Goal: Task Accomplishment & Management: Use online tool/utility

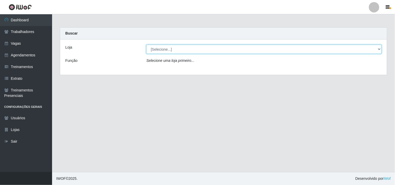
click at [170, 46] on select "[Selecione...] O Cestão - Geisel" at bounding box center [264, 49] width 236 height 9
select select "224"
click at [146, 45] on select "[Selecione...] O Cestão - Geisel" at bounding box center [264, 49] width 236 height 9
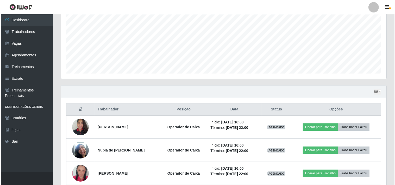
scroll to position [137, 0]
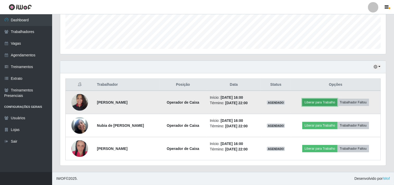
click at [320, 104] on button "Liberar para Trabalho" at bounding box center [319, 102] width 35 height 7
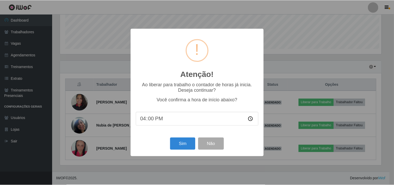
scroll to position [108, 322]
click at [177, 141] on button "Sim" at bounding box center [183, 144] width 25 height 12
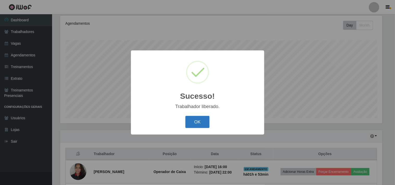
click at [192, 127] on button "OK" at bounding box center [197, 122] width 24 height 12
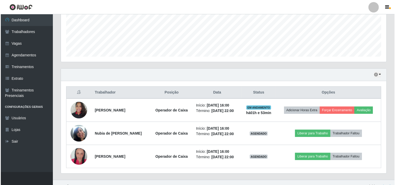
scroll to position [137, 0]
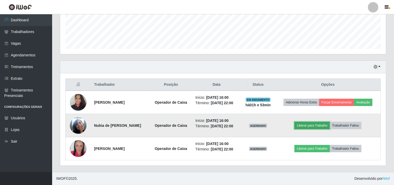
click at [305, 128] on button "Liberar para Trabalho" at bounding box center [311, 125] width 35 height 7
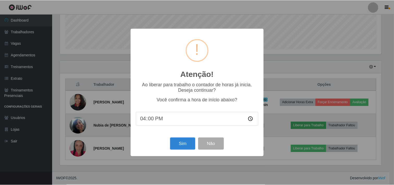
scroll to position [108, 322]
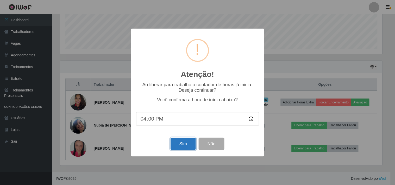
click at [179, 148] on button "Sim" at bounding box center [183, 144] width 25 height 12
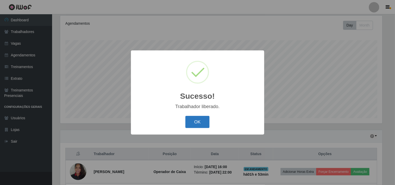
click at [206, 123] on button "OK" at bounding box center [197, 122] width 24 height 12
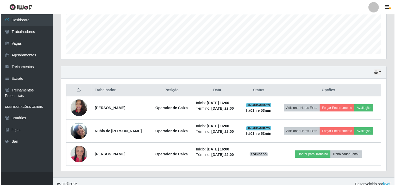
scroll to position [137, 0]
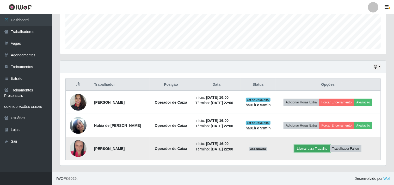
click at [311, 151] on button "Liberar para Trabalho" at bounding box center [311, 148] width 35 height 7
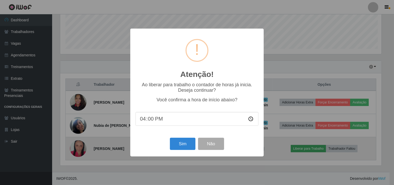
scroll to position [108, 322]
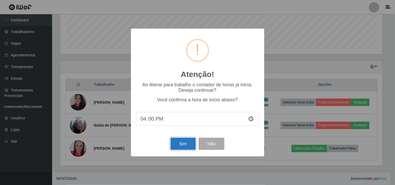
click at [182, 142] on button "Sim" at bounding box center [183, 144] width 25 height 12
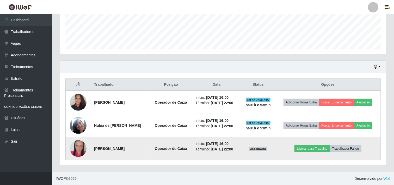
scroll to position [0, 0]
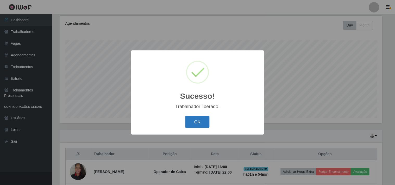
click at [199, 121] on button "OK" at bounding box center [197, 122] width 24 height 12
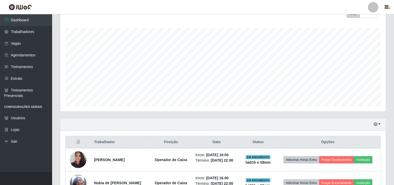
scroll to position [79, 0]
